Goal: Book appointment/travel/reservation

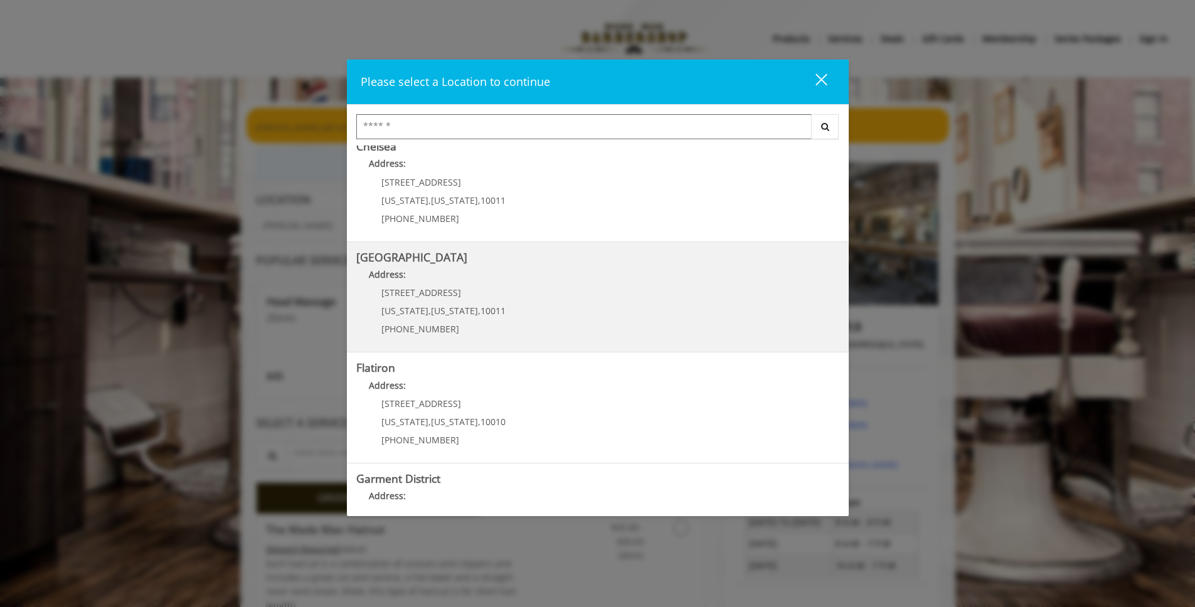
scroll to position [189, 0]
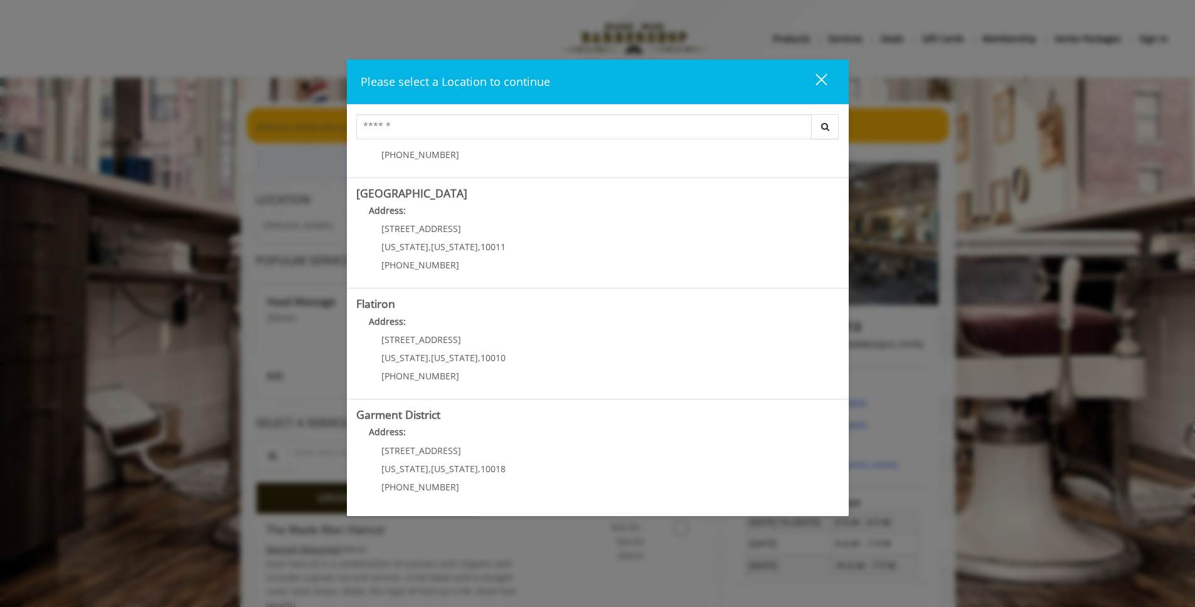
click at [815, 80] on div "close" at bounding box center [813, 82] width 25 height 19
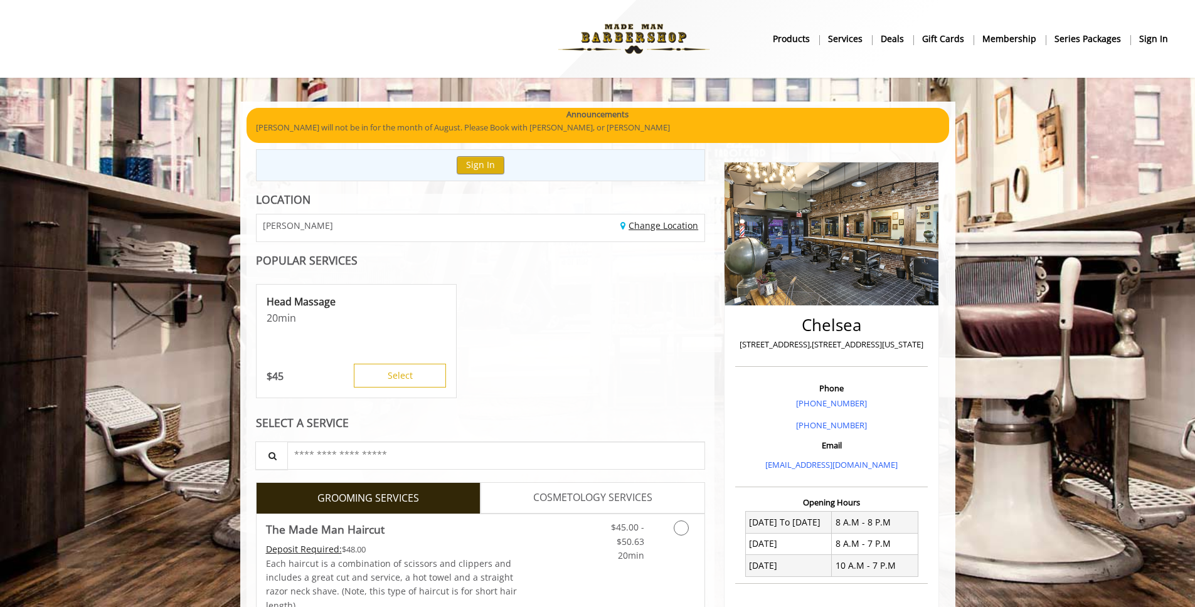
click at [649, 224] on link "Change Location" at bounding box center [659, 226] width 78 height 12
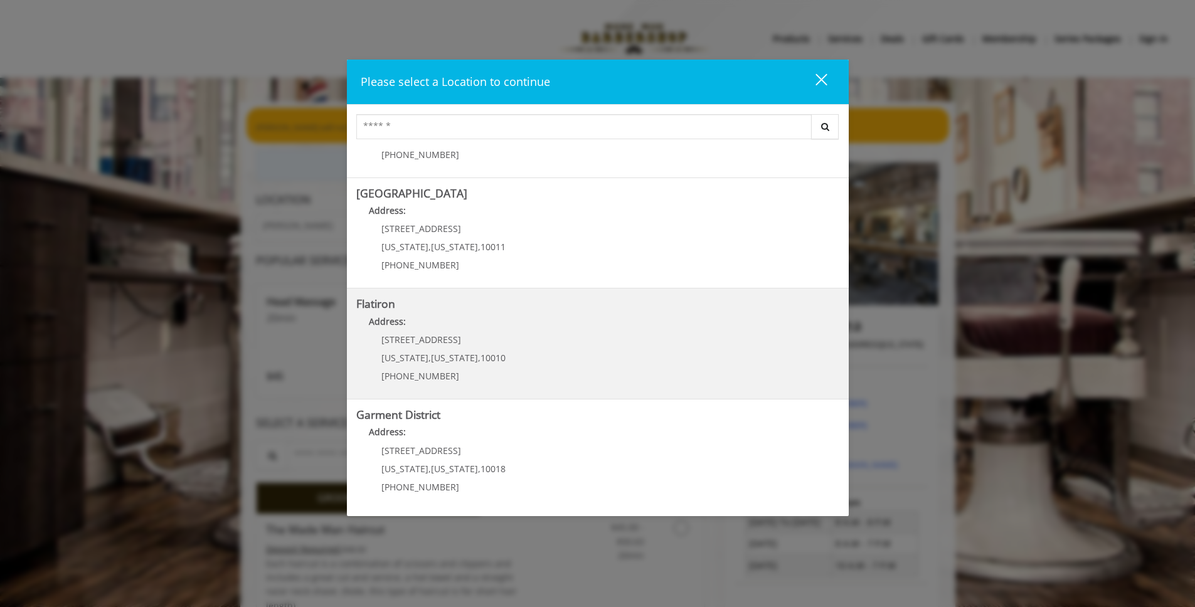
click at [540, 331] on "Address:" at bounding box center [597, 325] width 483 height 20
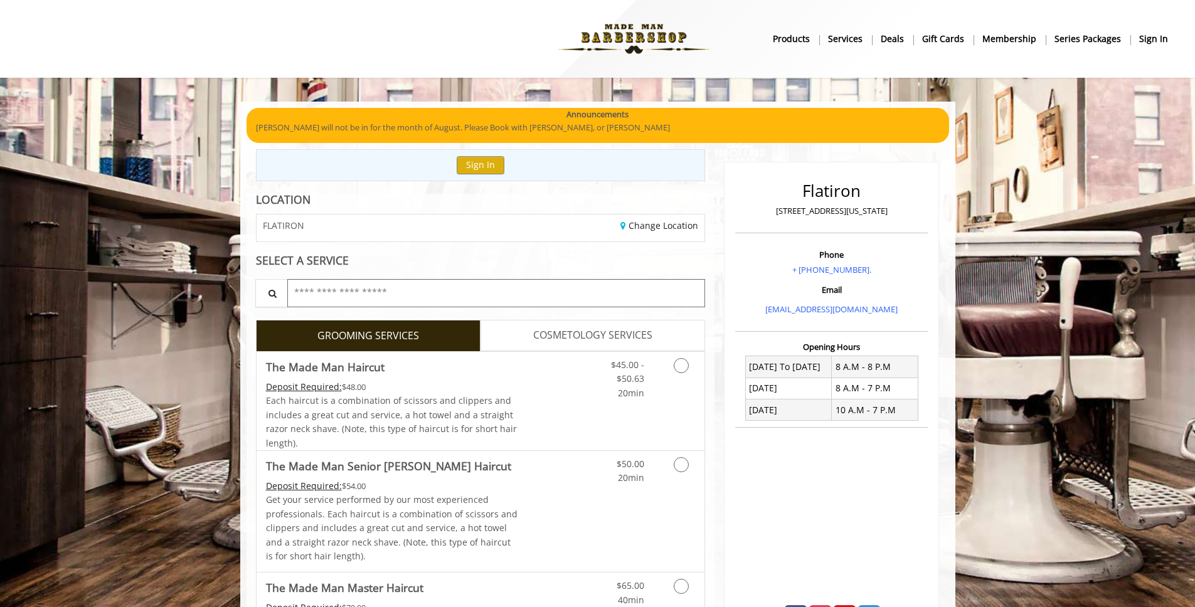
click at [347, 293] on input "text" at bounding box center [496, 293] width 418 height 28
click at [602, 335] on span "COSMETOLOGY SERVICES" at bounding box center [592, 335] width 119 height 16
